Goal: Information Seeking & Learning: Learn about a topic

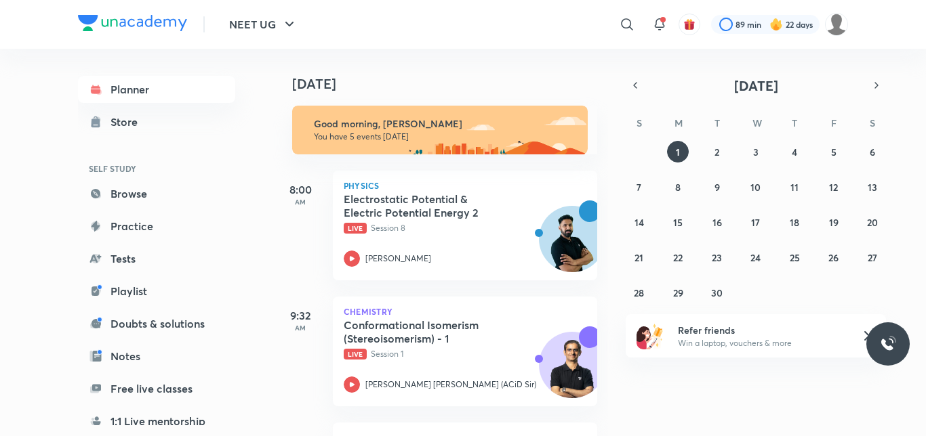
click at [677, 436] on iframe at bounding box center [463, 218] width 926 height 436
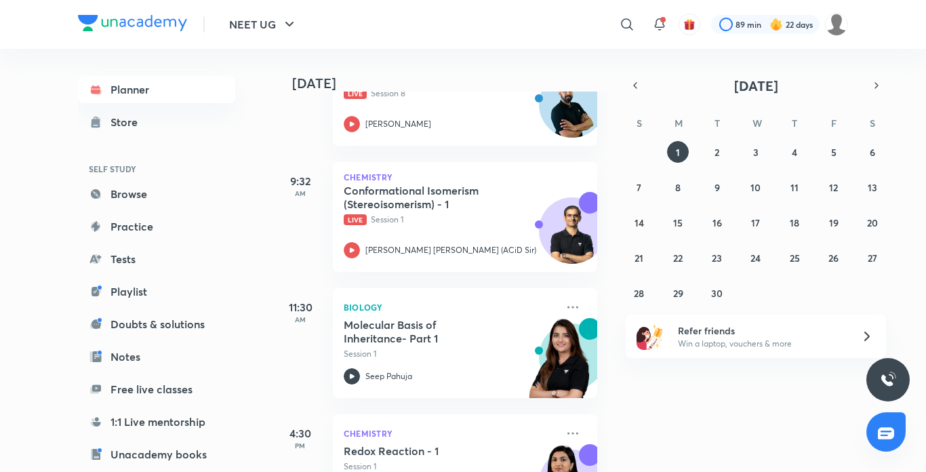
scroll to position [163, 0]
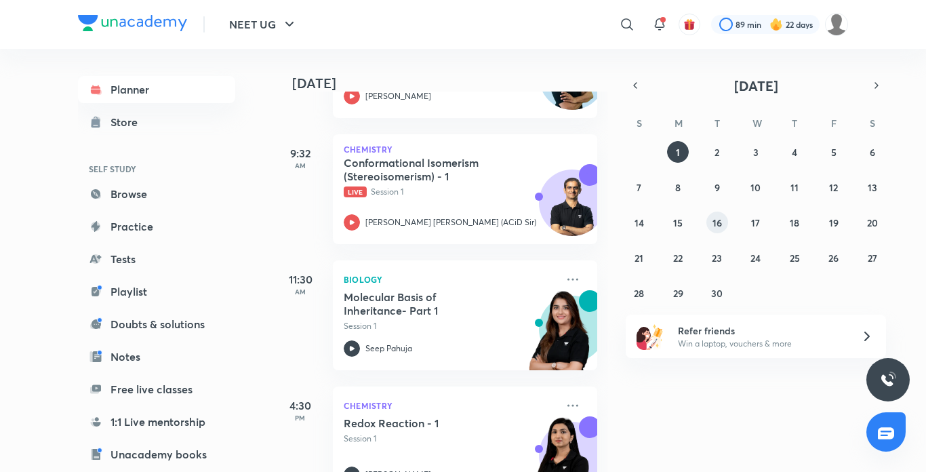
click at [709, 228] on button "16" at bounding box center [717, 222] width 22 height 22
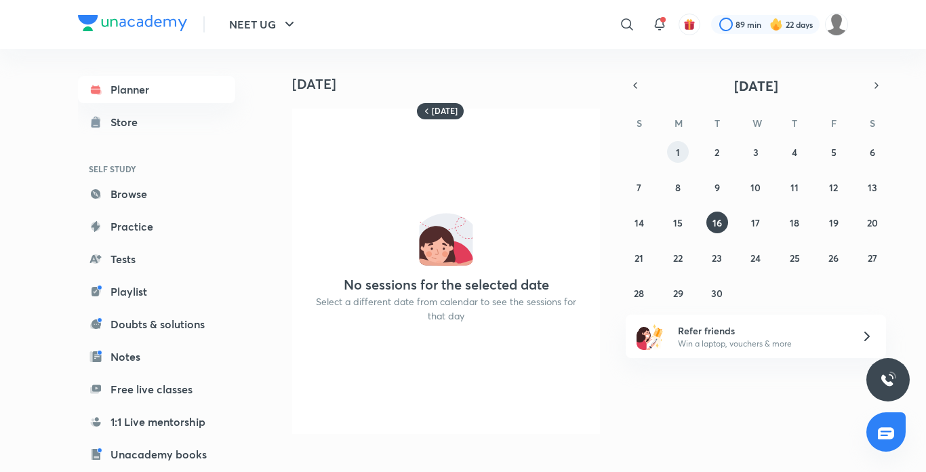
click at [677, 156] on abbr "1" at bounding box center [678, 152] width 4 height 13
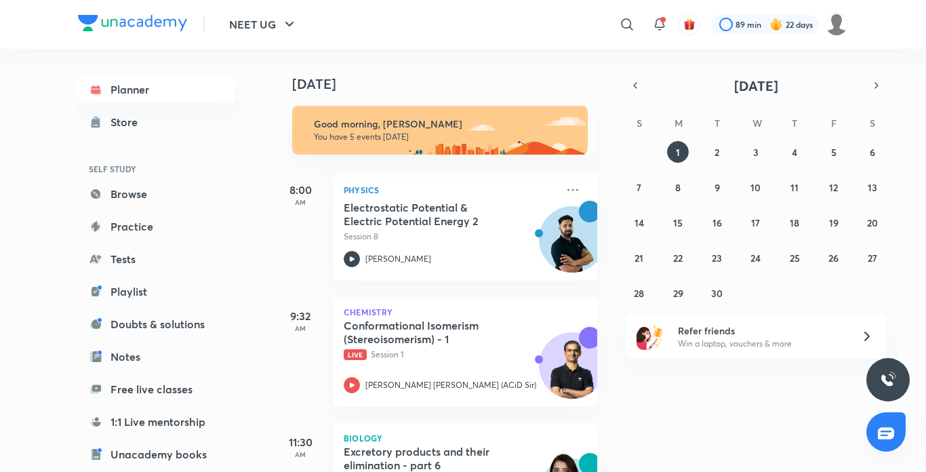
click at [596, 436] on div "[DATE] Good morning, Barsha You have 5 events [DATE] 8:00 AM Physics Electrosta…" at bounding box center [440, 260] width 335 height 423
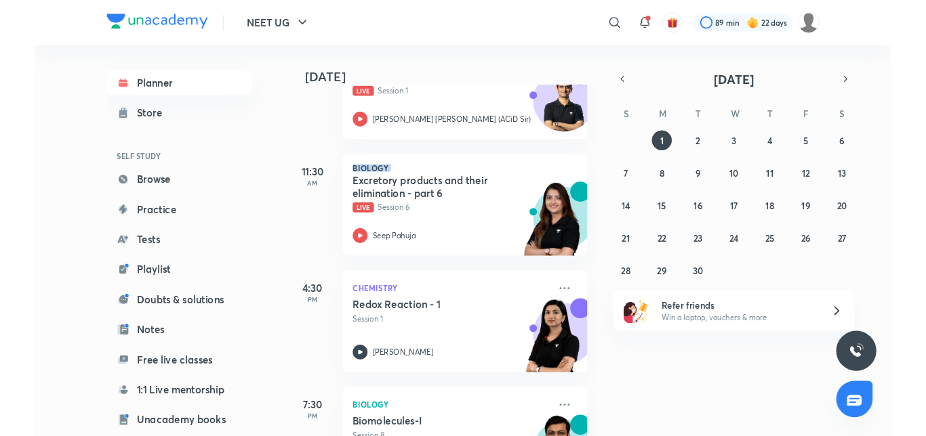
scroll to position [271, 0]
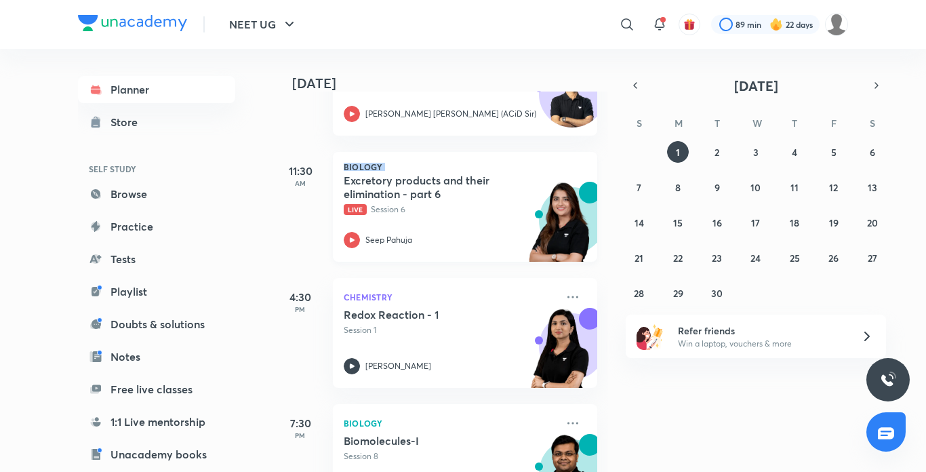
click at [358, 238] on icon at bounding box center [352, 240] width 16 height 16
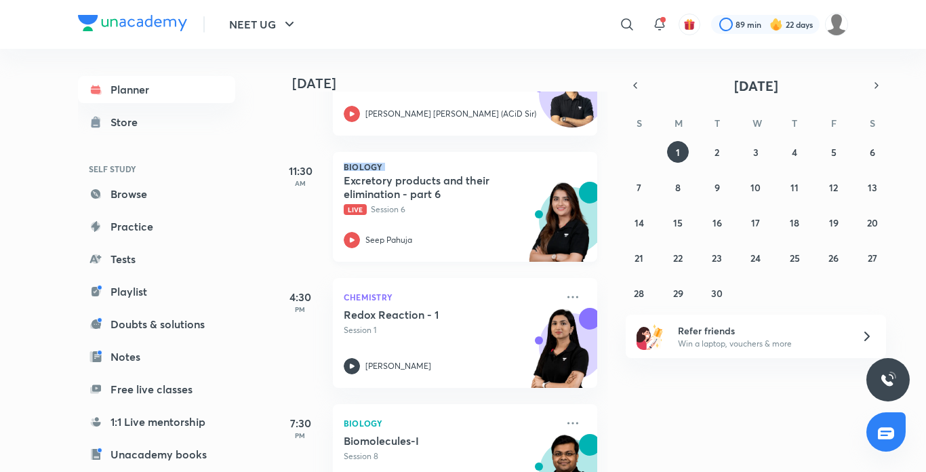
click at [358, 238] on icon at bounding box center [352, 240] width 16 height 16
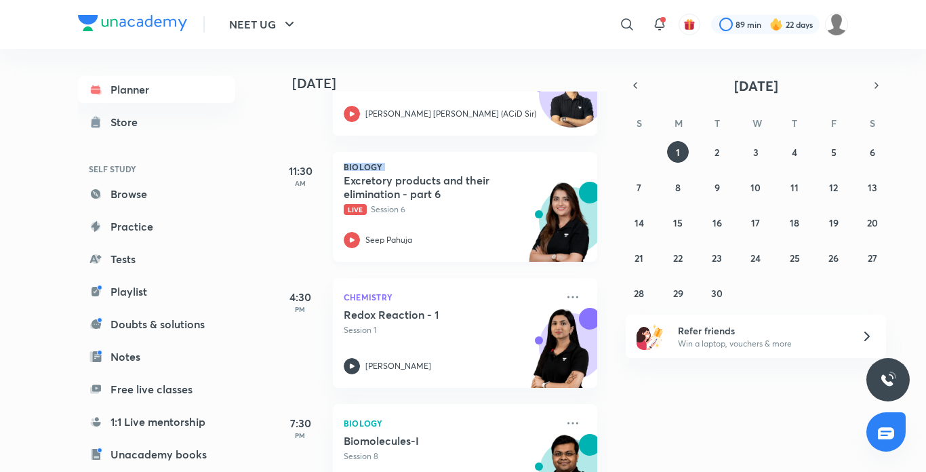
click at [358, 237] on icon at bounding box center [352, 240] width 16 height 16
drag, startPoint x: 340, startPoint y: 242, endPoint x: 344, endPoint y: 207, distance: 35.4
click at [340, 243] on div "Biology Excretory products and their elimination - part 6 Live Session 6 Seep P…" at bounding box center [465, 207] width 264 height 110
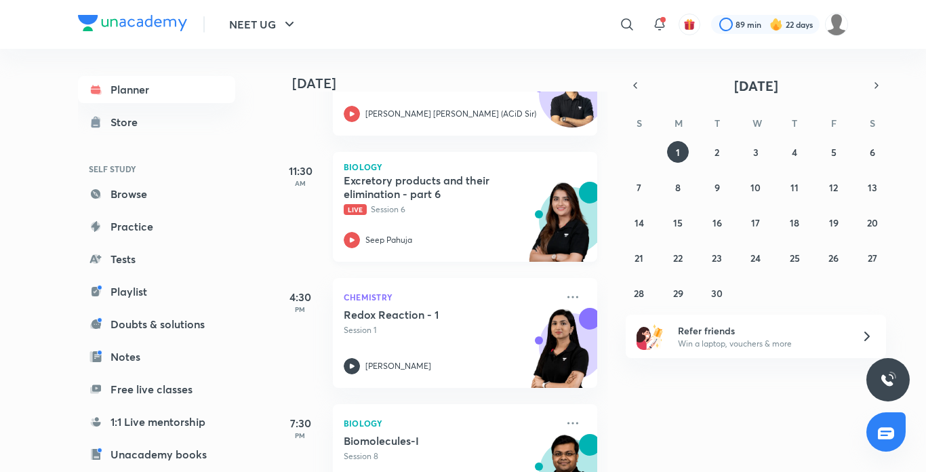
click at [345, 241] on icon at bounding box center [352, 240] width 16 height 16
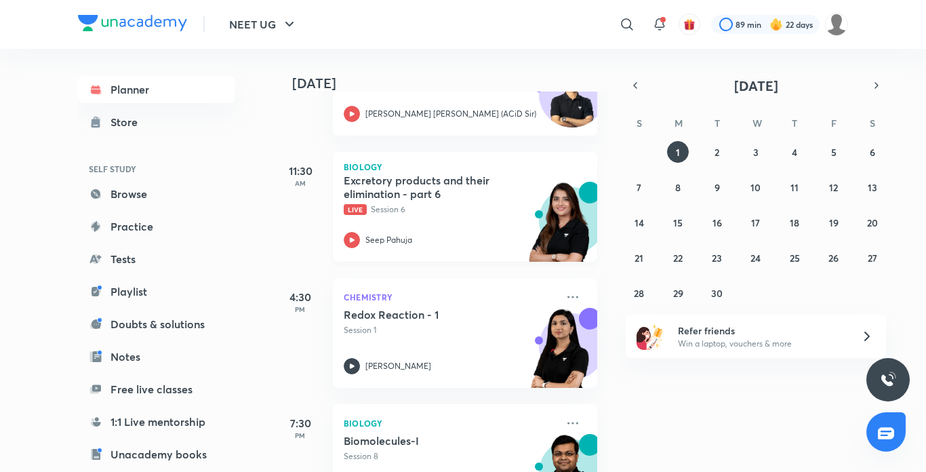
click at [345, 241] on icon at bounding box center [352, 240] width 16 height 16
click at [352, 241] on icon at bounding box center [352, 239] width 5 height 5
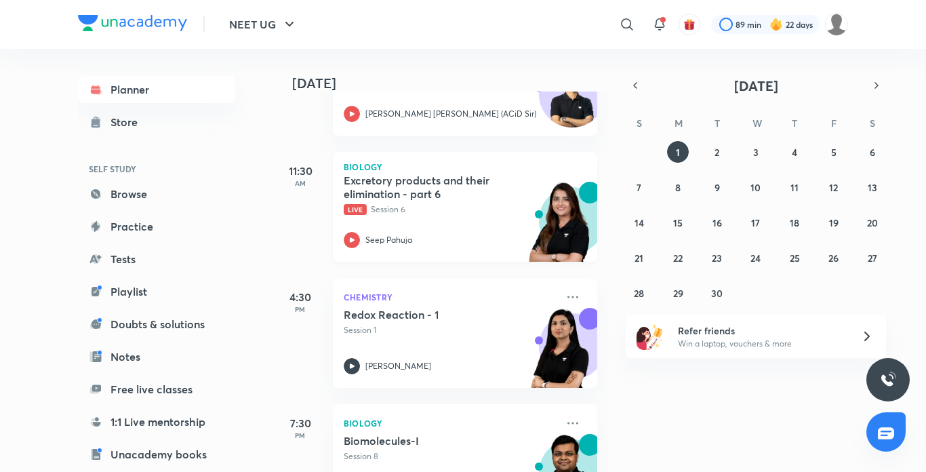
click at [352, 206] on span "Live" at bounding box center [355, 209] width 23 height 11
click at [352, 207] on span "Live" at bounding box center [355, 209] width 23 height 11
